Goal: Task Accomplishment & Management: Complete application form

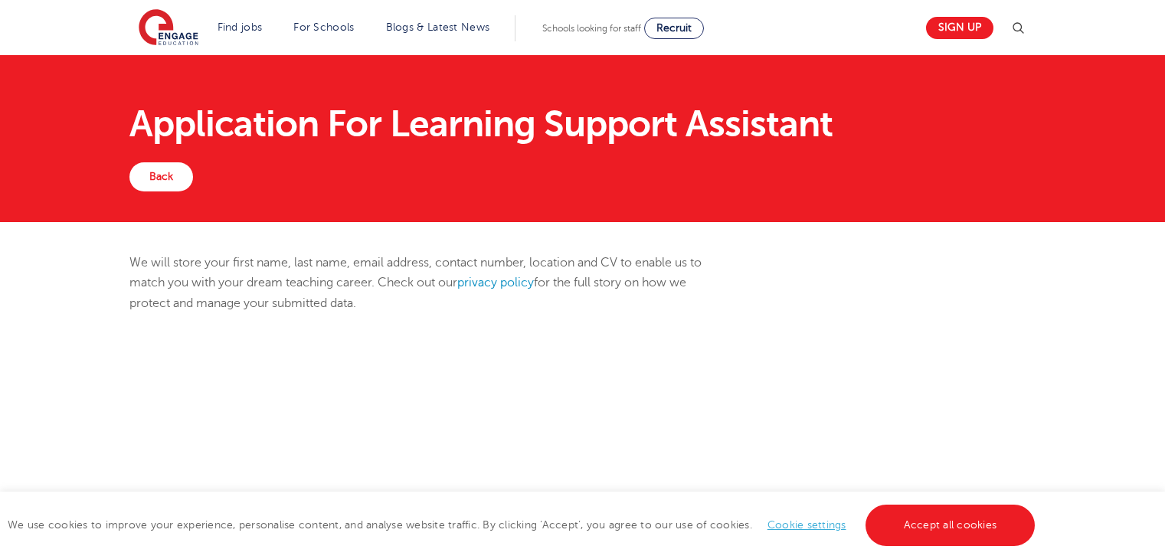
scroll to position [524, 0]
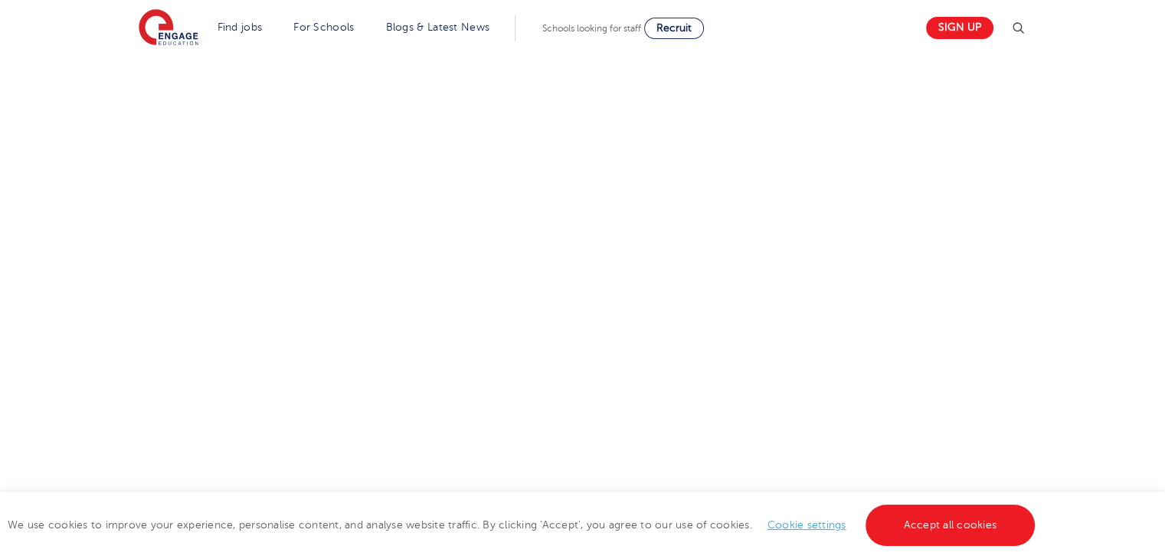
select select "UK"
select select "[GEOGRAPHIC_DATA]"
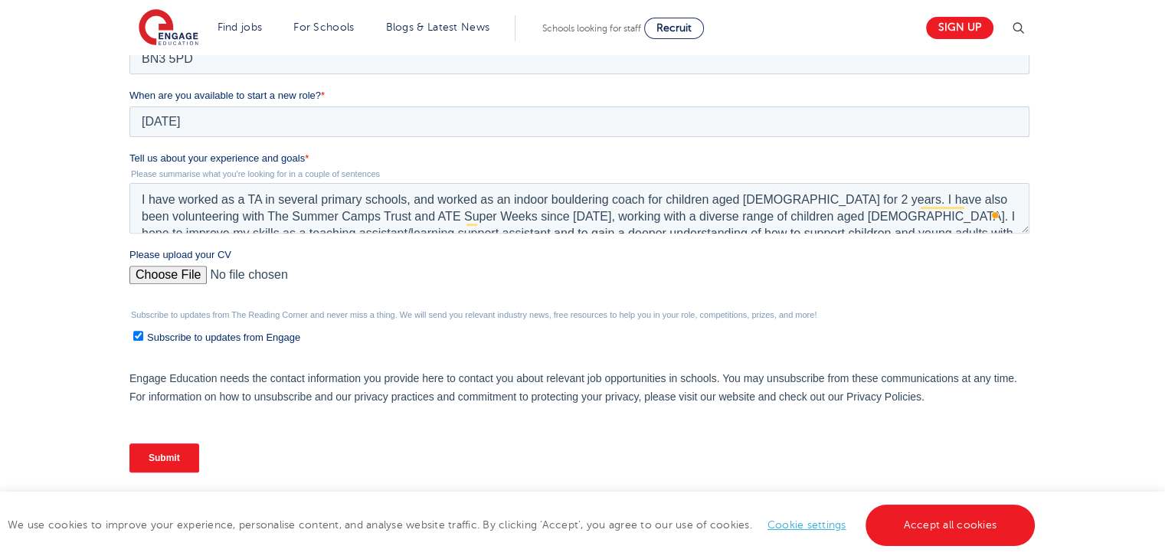
scroll to position [15, 0]
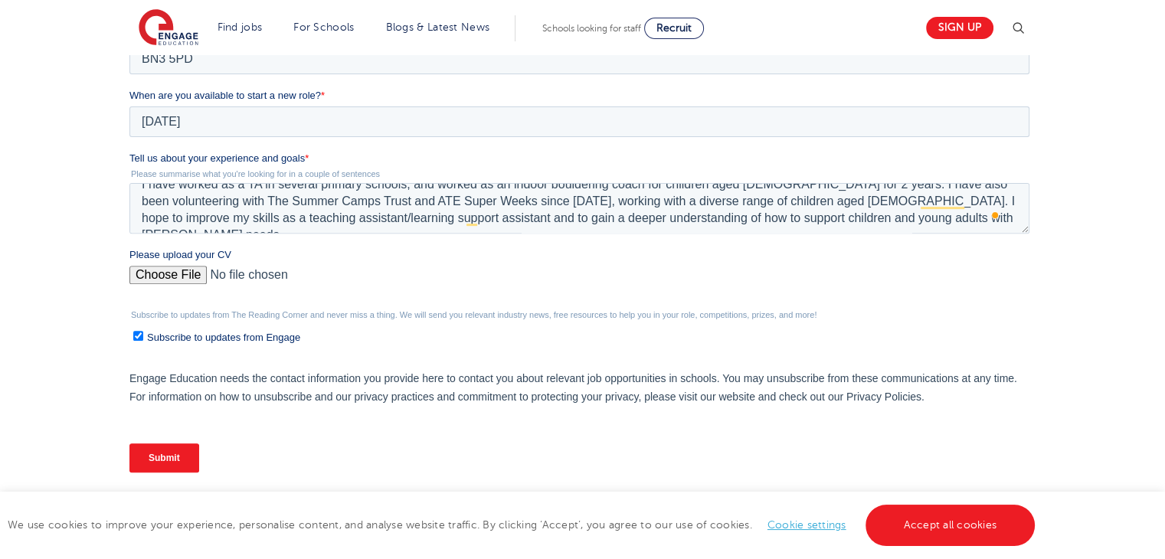
click at [168, 284] on input "Please upload your CV" at bounding box center [579, 281] width 900 height 31
type input "C:\fakepath\_NCJ CV teaching (2).pdf"
click at [186, 443] on input "Submit" at bounding box center [164, 457] width 70 height 29
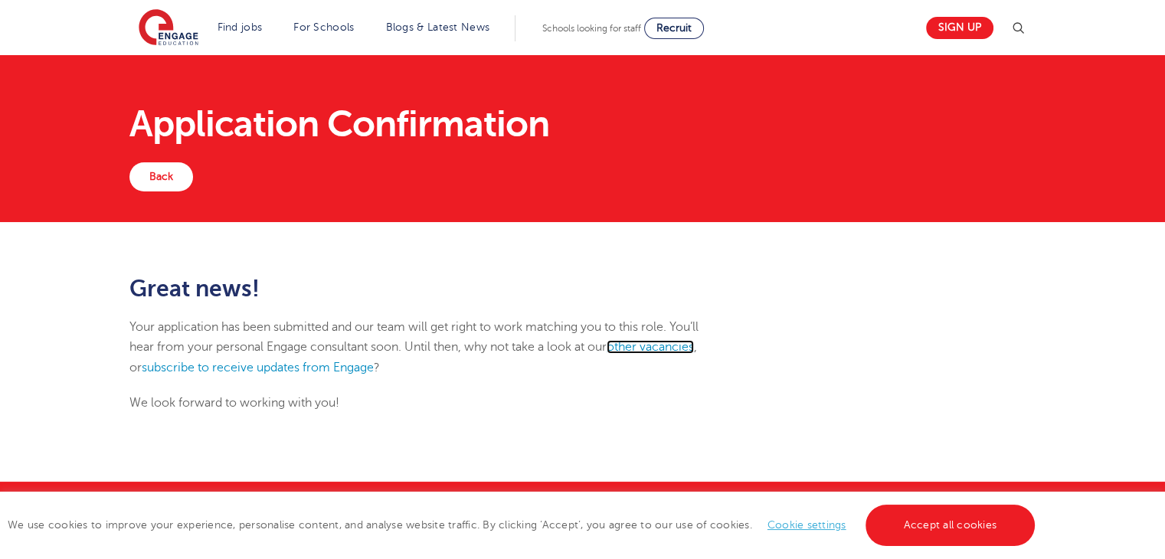
click at [658, 349] on link "other vacancies" at bounding box center [650, 347] width 87 height 14
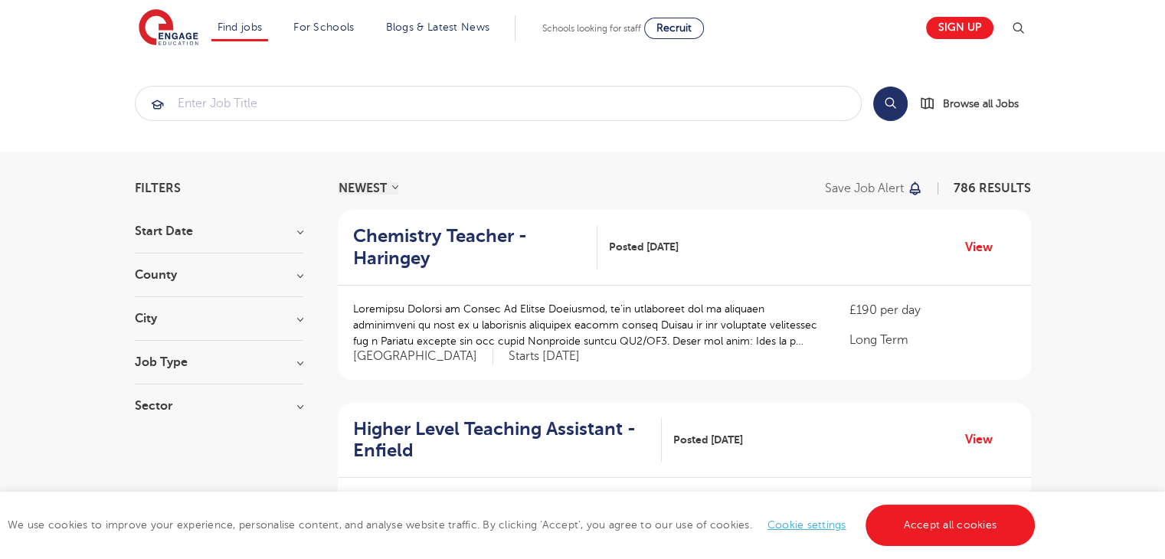
click at [167, 368] on h3 "Job Type" at bounding box center [219, 362] width 169 height 12
click at [169, 316] on h3 "City" at bounding box center [219, 318] width 169 height 12
click at [173, 286] on div "County London 569 Hertfordshire 126 Leeds 24 Kirklees 13 East Sussex 9 Show more" at bounding box center [219, 283] width 169 height 28
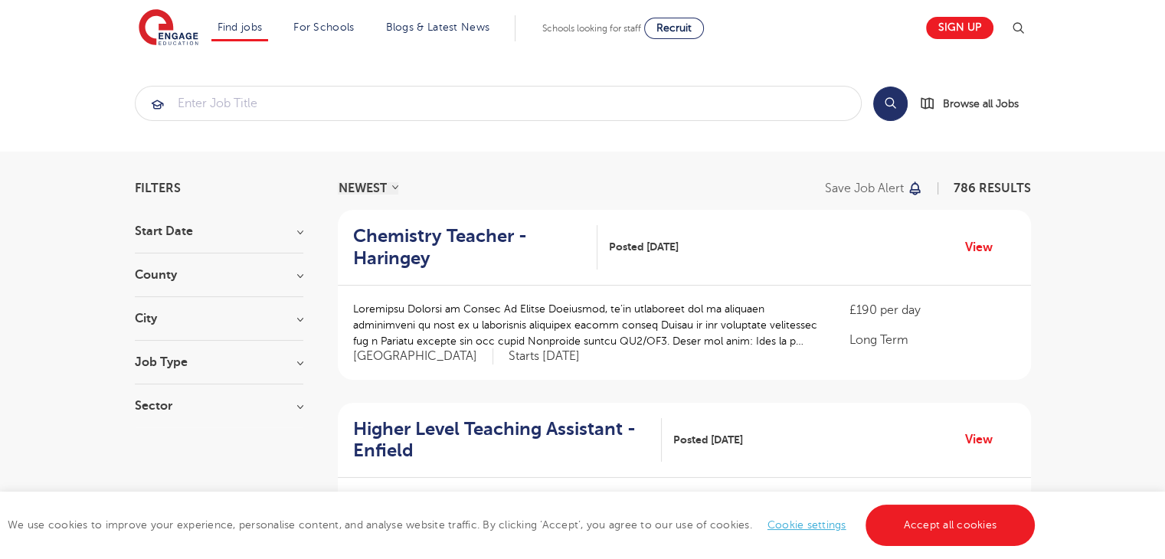
click at [159, 263] on section "Start Date September 90 October 1 Show more County London 569 Hertfordshire 126…" at bounding box center [219, 326] width 169 height 202
click at [159, 270] on h3 "County" at bounding box center [219, 275] width 169 height 12
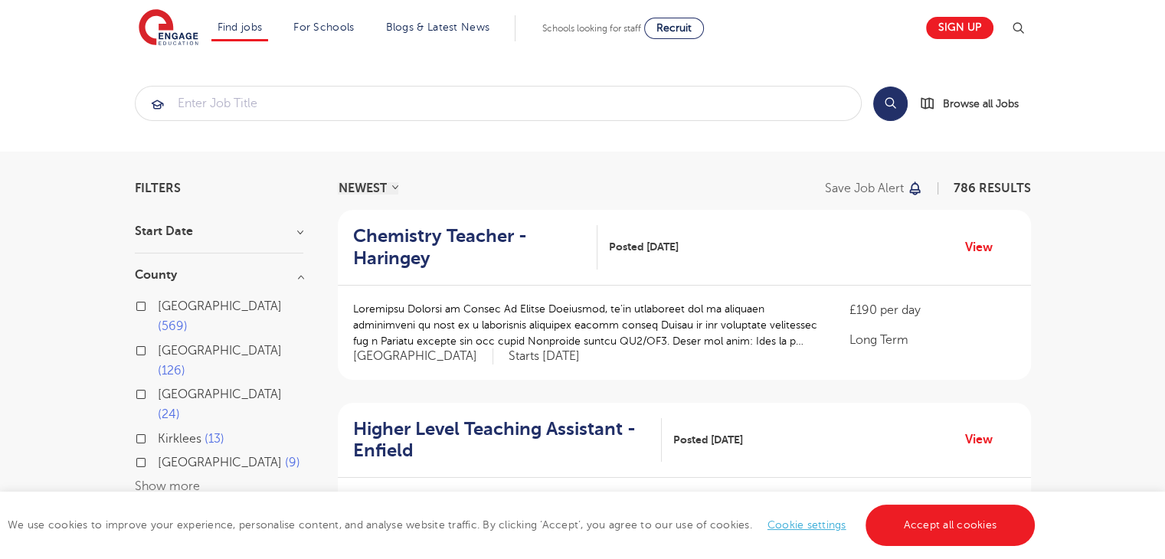
click at [154, 415] on div "London 569 Hertfordshire 126 Leeds 24 Kirklees 13 East Sussex 9 Show more" at bounding box center [219, 396] width 169 height 201
click at [154, 479] on button "Show more" at bounding box center [167, 486] width 65 height 14
click at [165, 504] on span "Brighton & Hove" at bounding box center [204, 511] width 92 height 14
click at [165, 504] on input "Brighton & Hove 5" at bounding box center [163, 509] width 10 height 10
checkbox input "true"
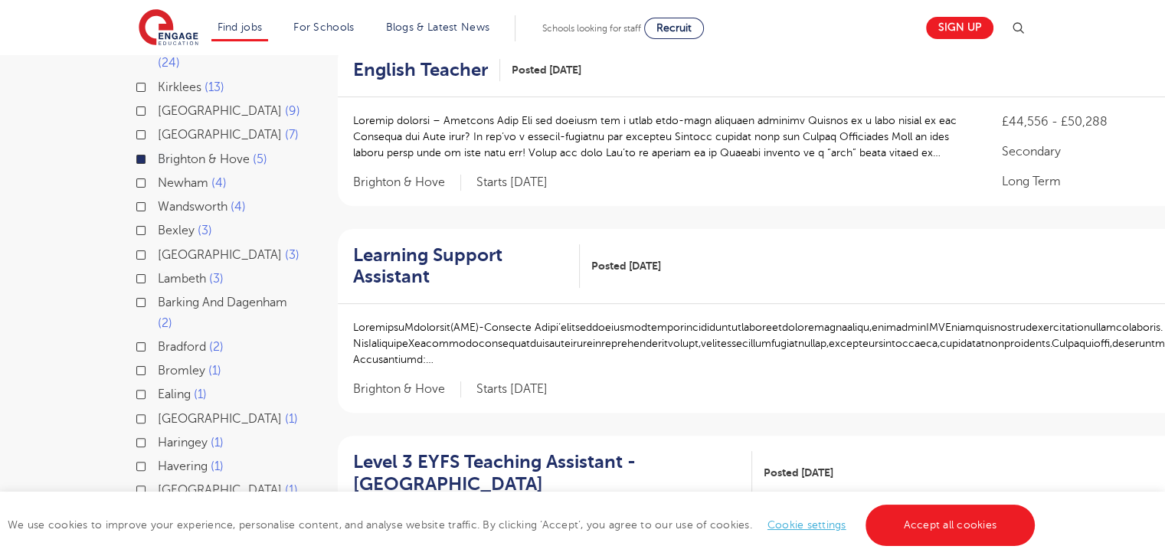
scroll to position [329, 0]
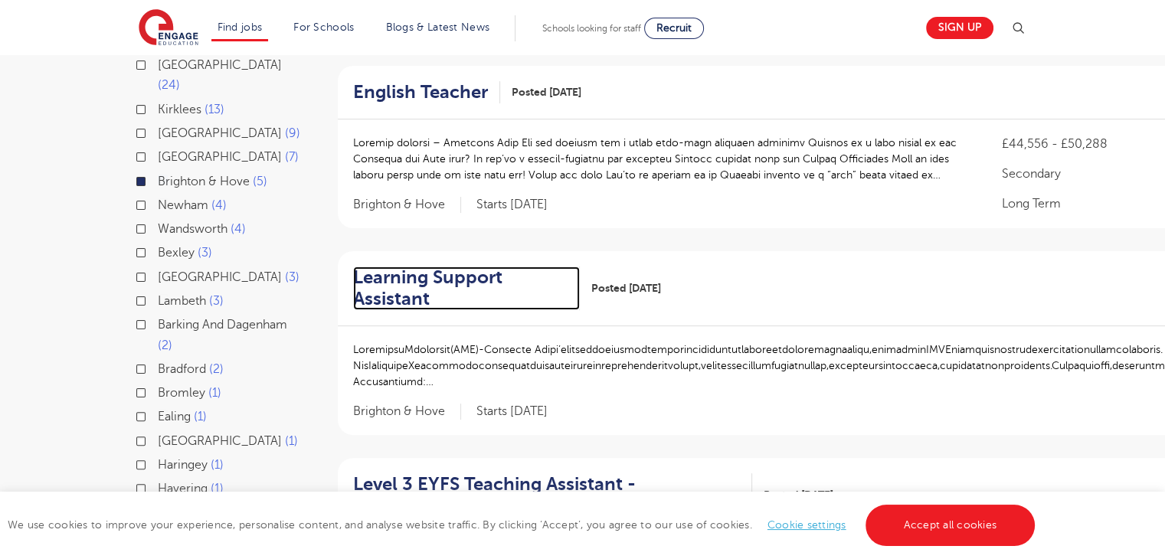
click at [538, 267] on h2 "Learning Support Assistant" at bounding box center [460, 289] width 214 height 44
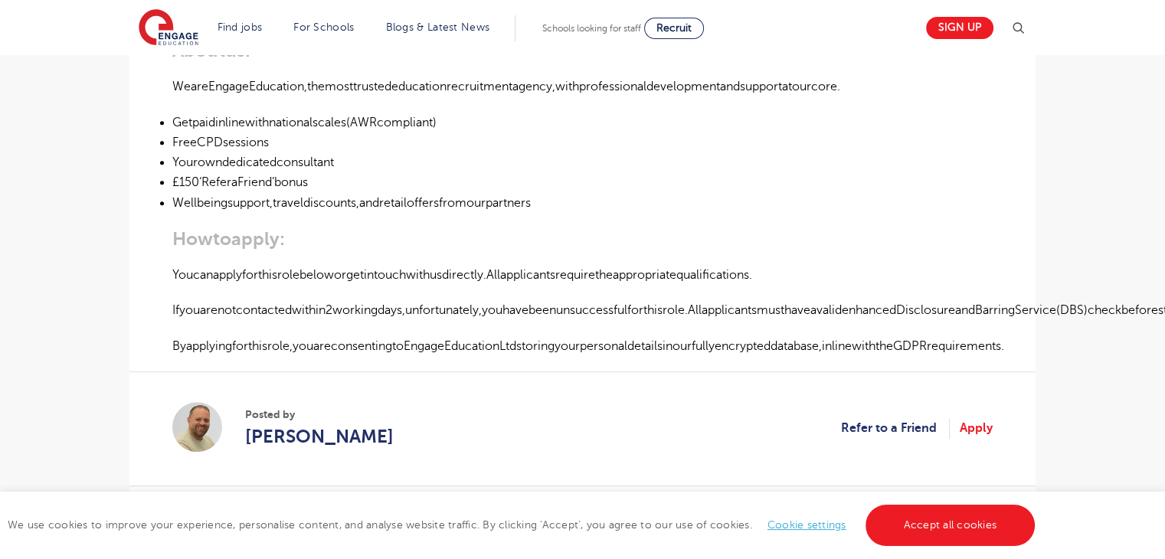
scroll to position [963, 0]
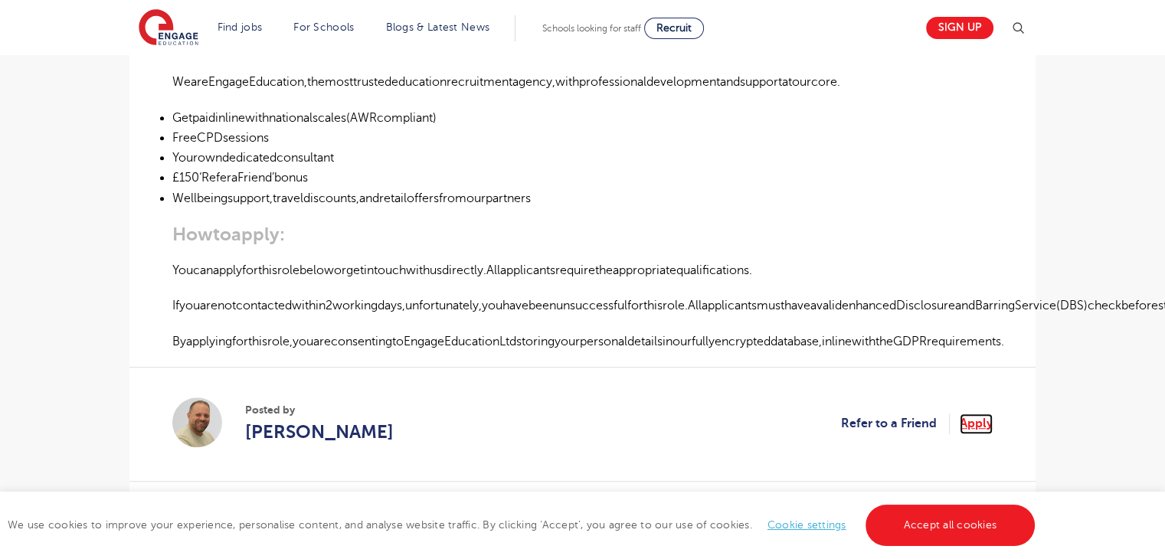
click at [976, 418] on link "Apply" at bounding box center [976, 424] width 33 height 20
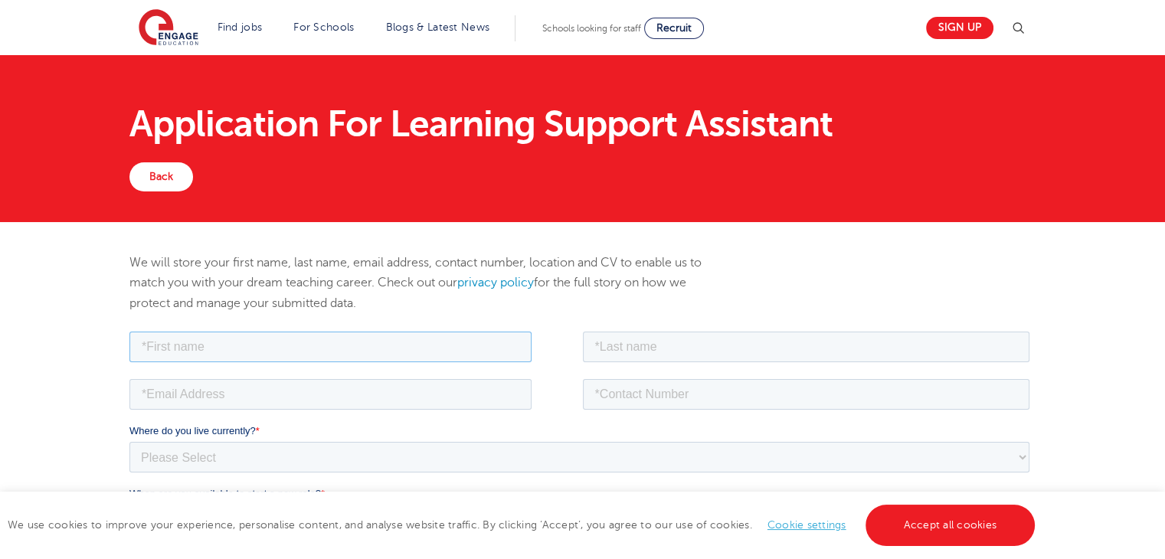
click at [465, 346] on input "text" at bounding box center [330, 346] width 402 height 31
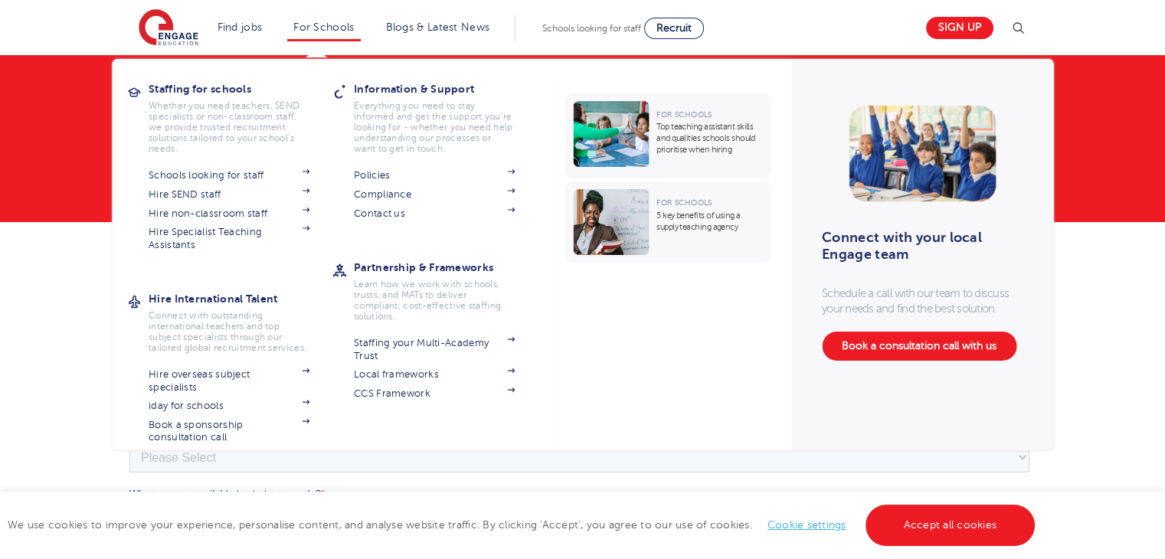
type input "[PERSON_NAME]"
type input "[EMAIL_ADDRESS][DOMAIN_NAME]"
type input "07400614934"
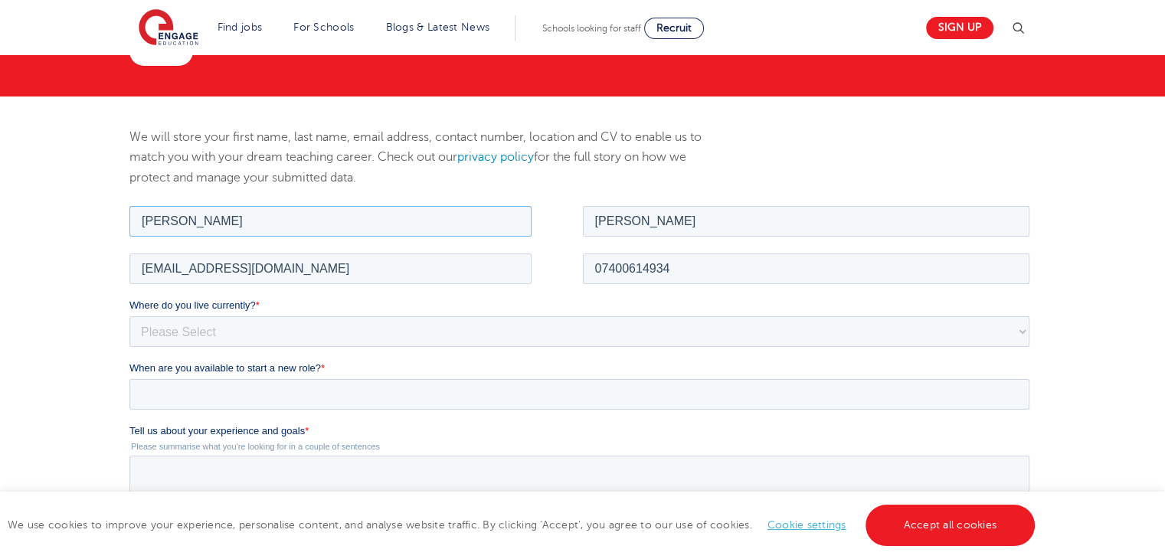
scroll to position [129, 0]
